Goal: Task Accomplishment & Management: Manage account settings

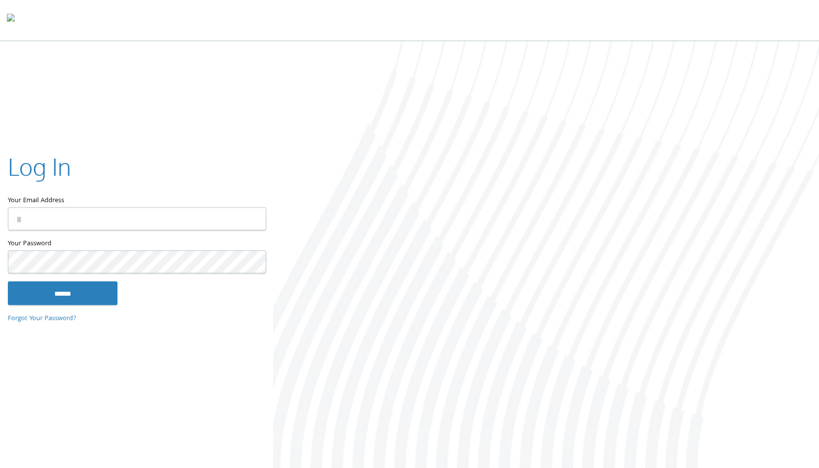
click at [157, 218] on input "Your Email Address" at bounding box center [137, 219] width 258 height 23
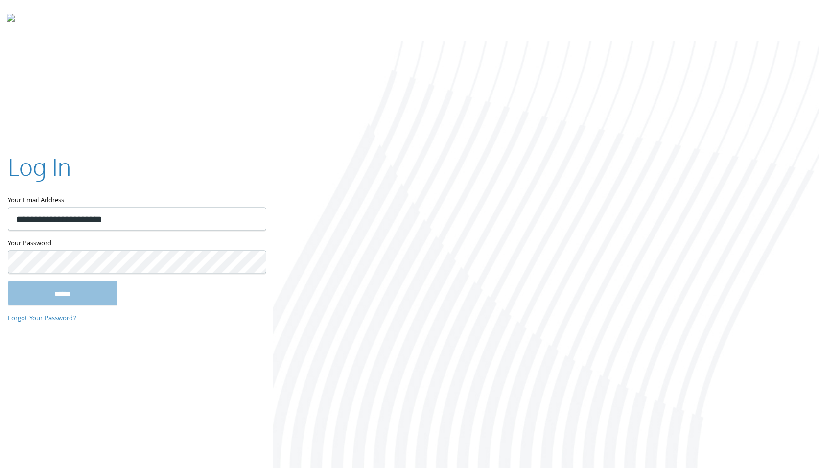
type input "**********"
click at [8, 281] on input "******" at bounding box center [63, 292] width 110 height 23
